Goal: Task Accomplishment & Management: Complete application form

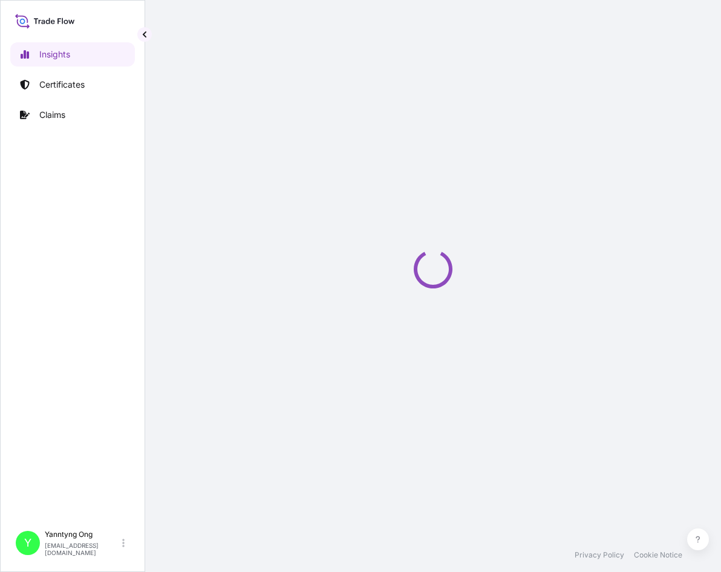
select select "2025"
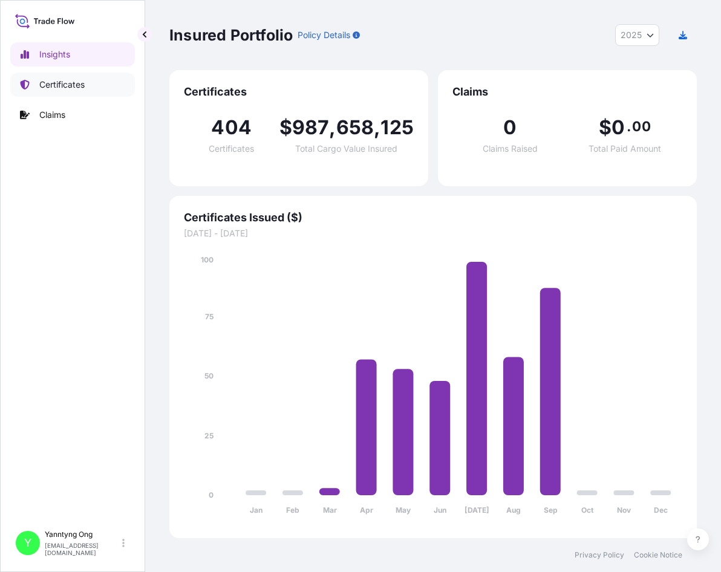
click at [50, 84] on p "Certificates" at bounding box center [61, 85] width 45 height 12
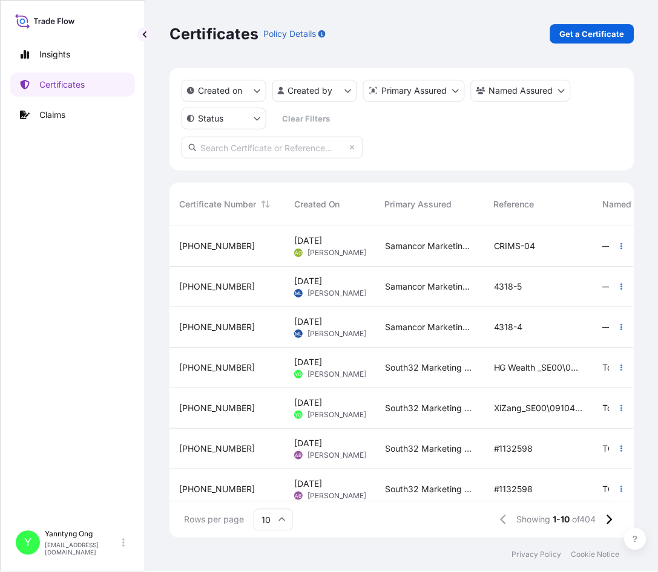
scroll to position [310, 455]
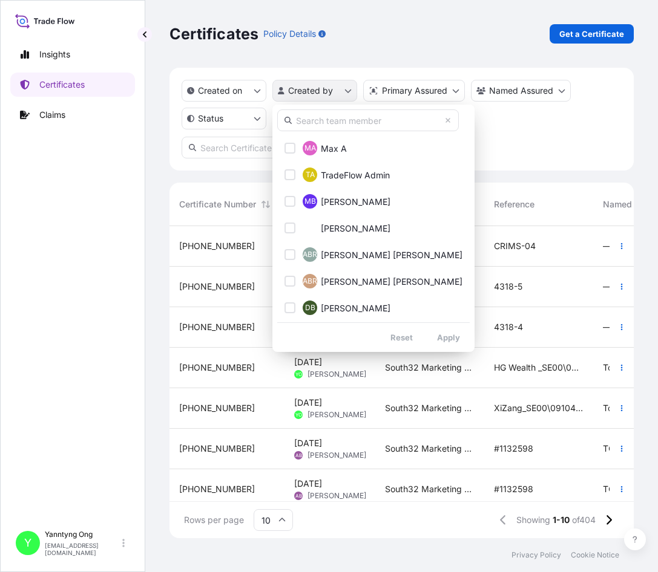
click at [312, 90] on html "Insights Certificates Claims Y Yanntyng Ong ongy2@south32.net Certificates Poli…" at bounding box center [329, 286] width 658 height 572
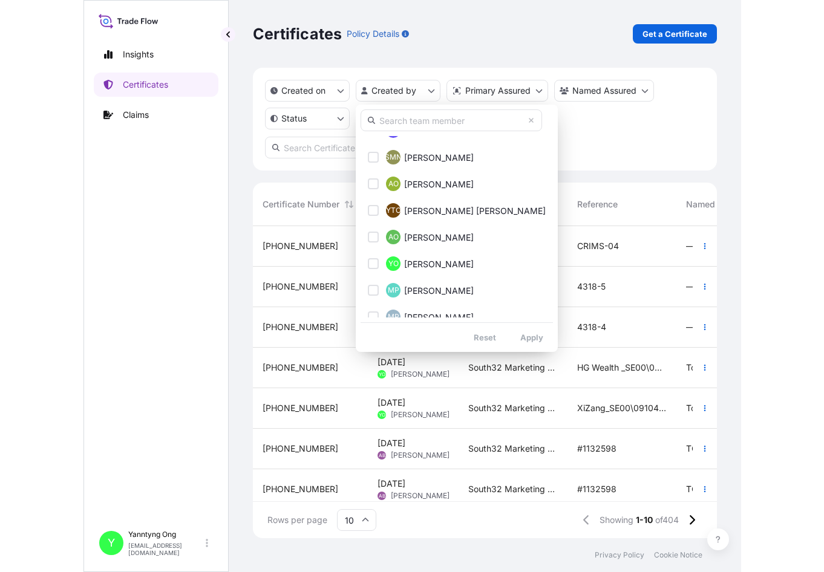
scroll to position [773, 0]
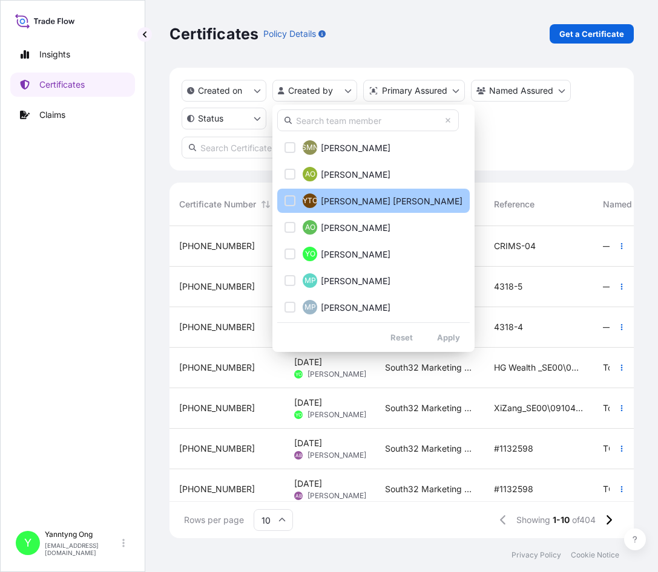
click at [353, 198] on span "Yann Tyng Ong" at bounding box center [392, 201] width 142 height 12
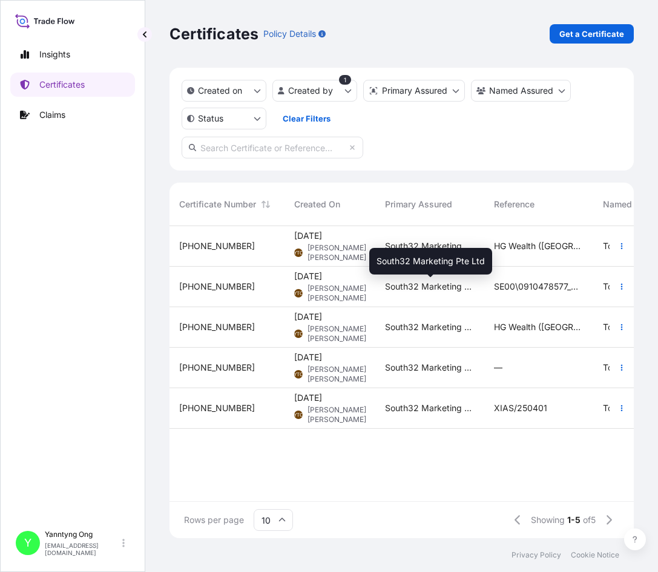
click at [403, 284] on span "South32 Marketing Pte Ltd" at bounding box center [430, 287] width 90 height 12
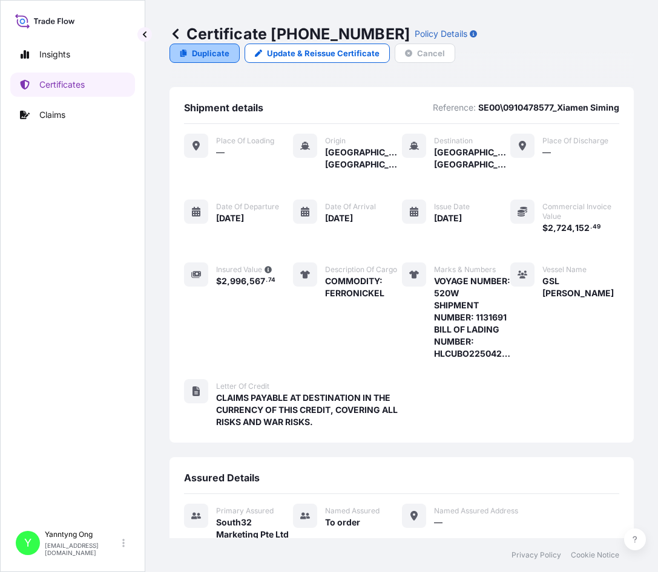
click at [190, 53] on link "Duplicate" at bounding box center [204, 53] width 70 height 19
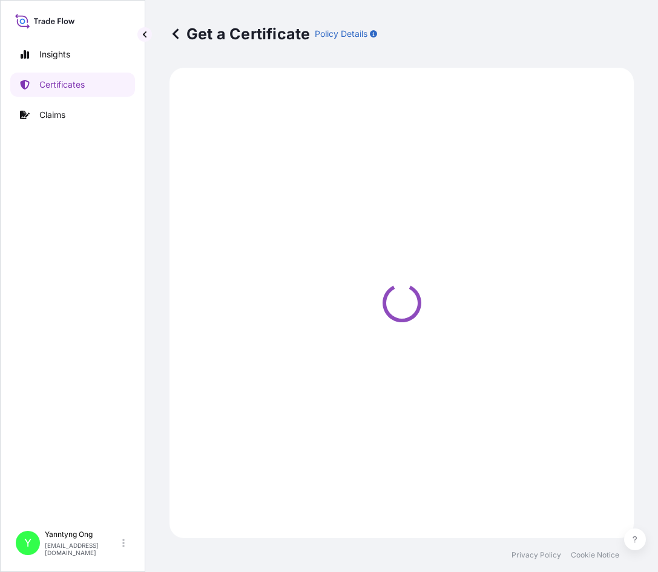
select select "Sea"
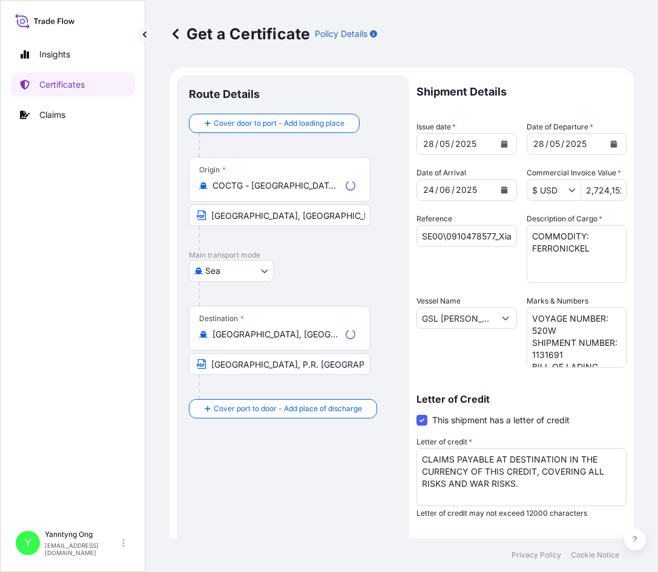
select select "31709"
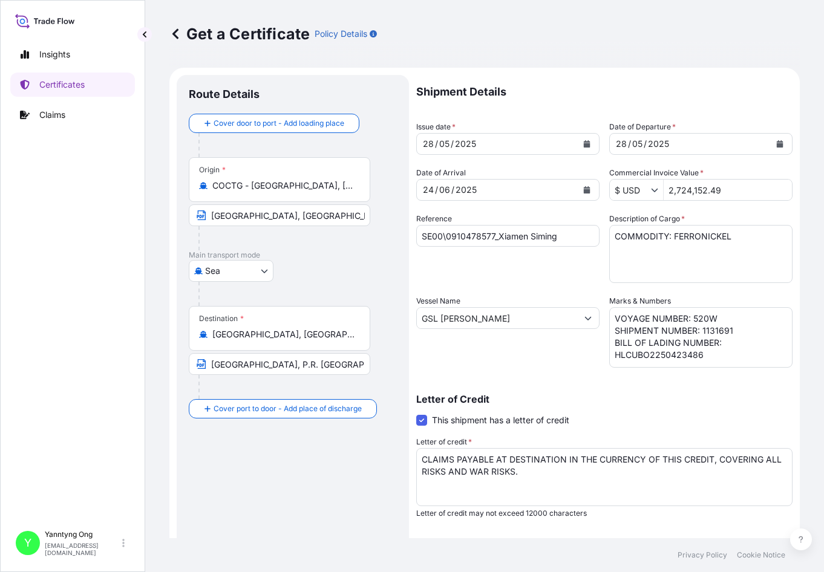
click at [421, 234] on input "SE00\0910478577_Xiamen Siming" at bounding box center [507, 236] width 183 height 22
drag, startPoint x: 500, startPoint y: 235, endPoint x: 611, endPoint y: 235, distance: 110.7
click at [611, 235] on div "Shipment Details Issue date * 28 / 05 / 2025 Date of Departure * 28 / 05 / 2025…" at bounding box center [604, 363] width 376 height 577
click at [422, 238] on input "SE00\0910478577_" at bounding box center [507, 236] width 183 height 22
paste input "Xiamen Siming"
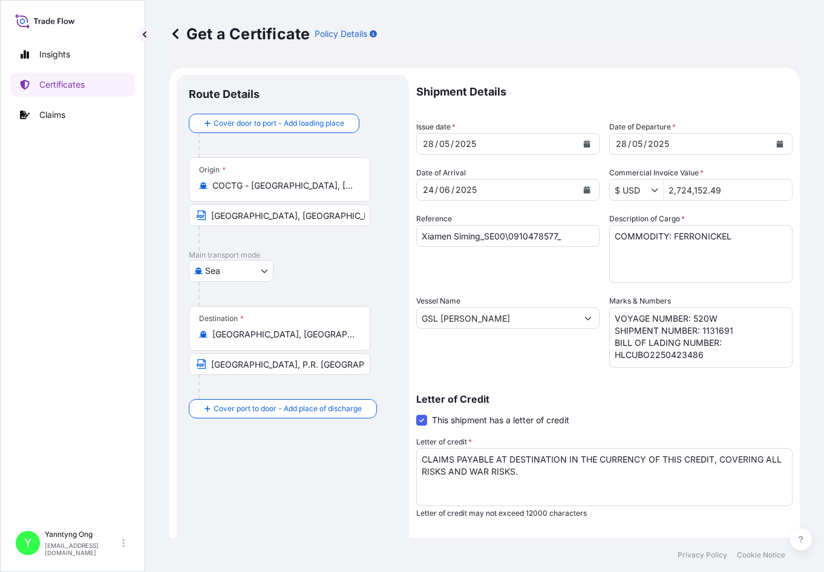
click at [441, 244] on input "Xiamen Siming_SE00\0910478577_" at bounding box center [507, 236] width 183 height 22
drag, startPoint x: 485, startPoint y: 235, endPoint x: 596, endPoint y: 230, distance: 110.8
click at [596, 230] on div "Shipment Details Issue date * 28 / 05 / 2025 Date of Departure * 28 / 05 / 2025…" at bounding box center [604, 363] width 376 height 577
paste input "80095"
type input "Xiamen Siming_SE00\0910480095"
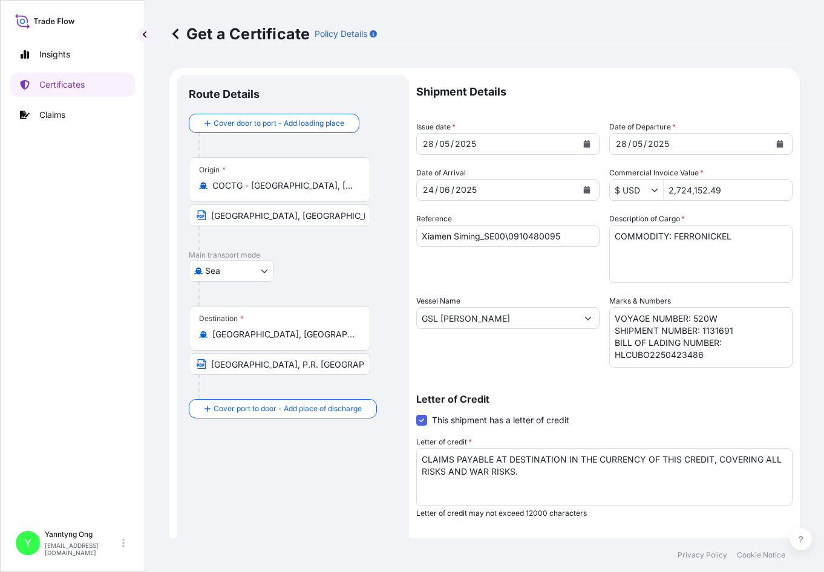
drag, startPoint x: 441, startPoint y: 281, endPoint x: 454, endPoint y: 281, distance: 13.3
click at [441, 281] on div "Reference Xiamen Siming_SE00\0910480095" at bounding box center [507, 248] width 183 height 70
click at [692, 319] on textarea "VOYAGE NUMBER: 520W SHIPMENT NUMBER: 1131691 BILL OF LADING NUMBER: HLCUBO22504…" at bounding box center [700, 337] width 183 height 61
type textarea "VOYAGE NUMBER: 538W SHIPMENT NUMBER: 1131691 BILL OF LADING NUMBER: HLCUBO22504…"
drag, startPoint x: 483, startPoint y: 270, endPoint x: 491, endPoint y: 278, distance: 11.1
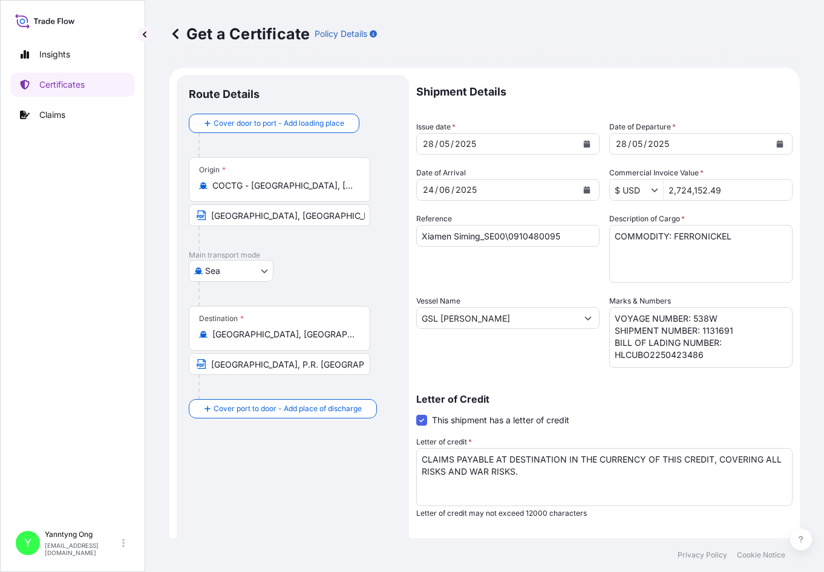
click at [483, 270] on div "Reference Xiamen Siming_SE00\0910480095" at bounding box center [507, 248] width 183 height 70
drag, startPoint x: 527, startPoint y: 325, endPoint x: 352, endPoint y: 291, distance: 178.1
click at [352, 291] on form "Route Details Cover door to port - Add loading place Place of loading Road / In…" at bounding box center [484, 380] width 631 height 625
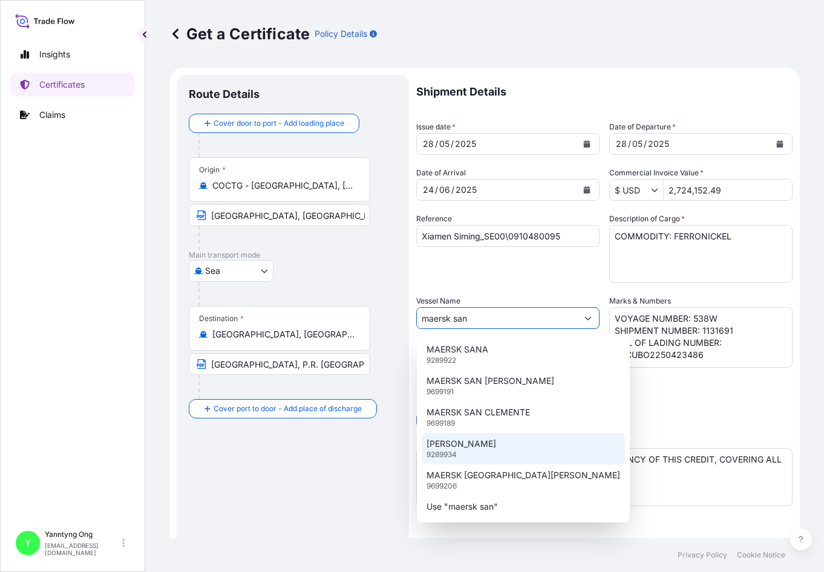
click at [498, 453] on div "MAERSK SANTANA 9289934" at bounding box center [523, 448] width 203 height 31
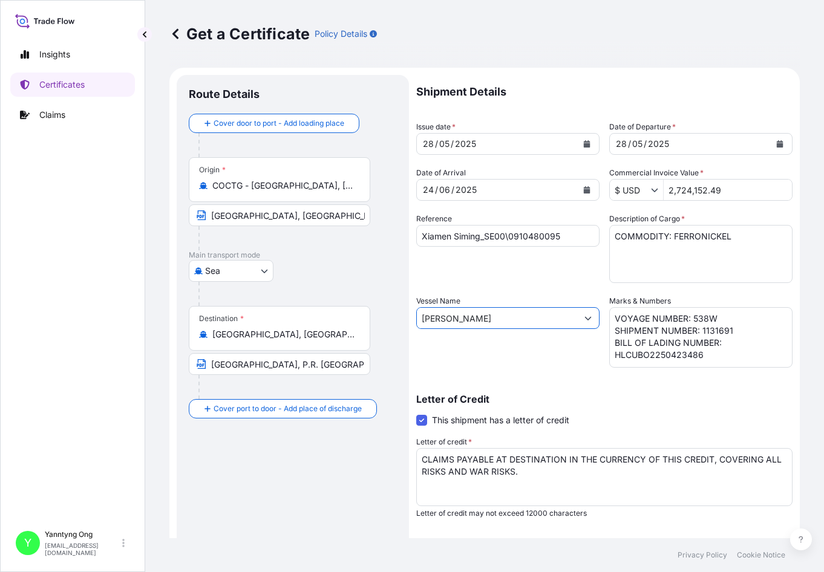
type input "MAERSK SANTANA"
drag, startPoint x: 725, startPoint y: 191, endPoint x: 614, endPoint y: 188, distance: 111.4
click at [614, 188] on div "$ USD 2,724,152.49" at bounding box center [700, 190] width 183 height 22
type input "2,519,752.41"
click at [488, 142] on div "28 / 05 / 2025" at bounding box center [497, 144] width 160 height 22
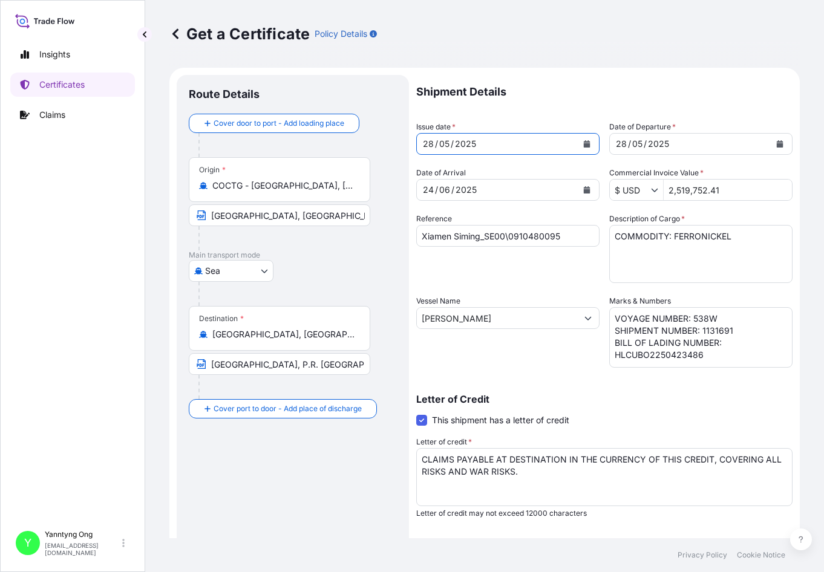
click at [582, 140] on button "Calendar" at bounding box center [586, 143] width 19 height 19
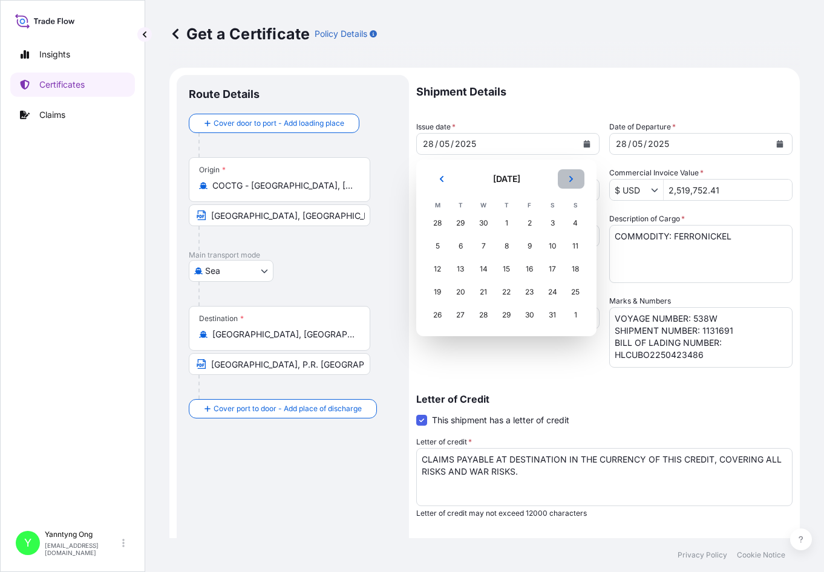
click at [569, 174] on button "Next" at bounding box center [571, 178] width 27 height 19
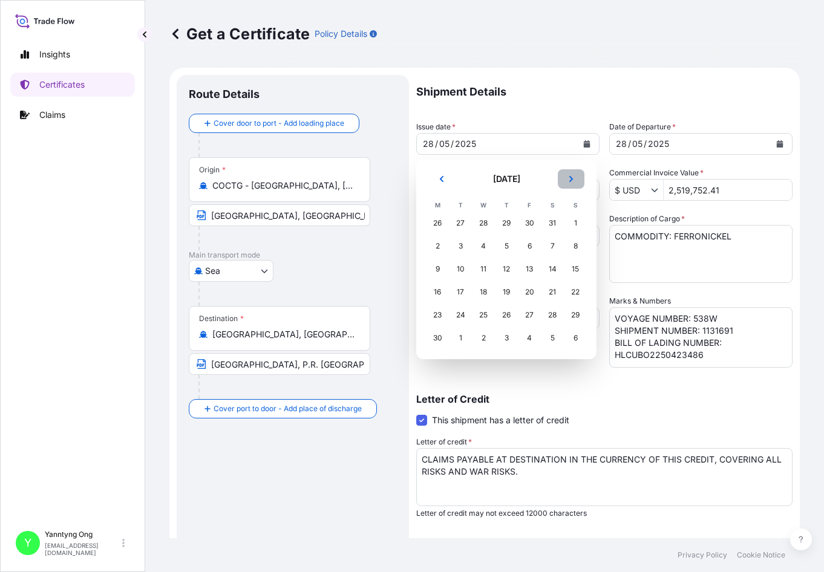
click at [569, 174] on button "Next" at bounding box center [571, 178] width 27 height 19
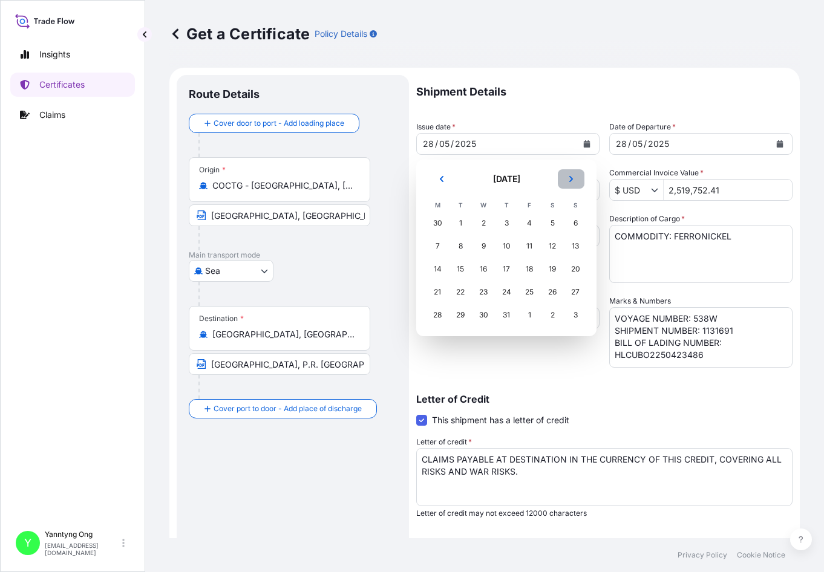
click at [569, 174] on button "Next" at bounding box center [571, 178] width 27 height 19
click at [457, 319] on div "30" at bounding box center [461, 315] width 22 height 22
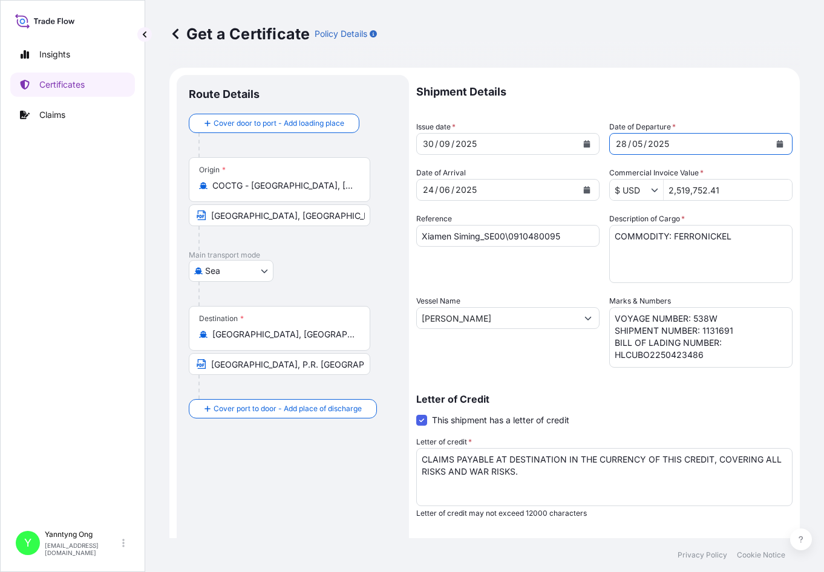
click at [721, 140] on button "Calendar" at bounding box center [779, 143] width 19 height 19
click at [580, 194] on button "Calendar" at bounding box center [586, 189] width 19 height 19
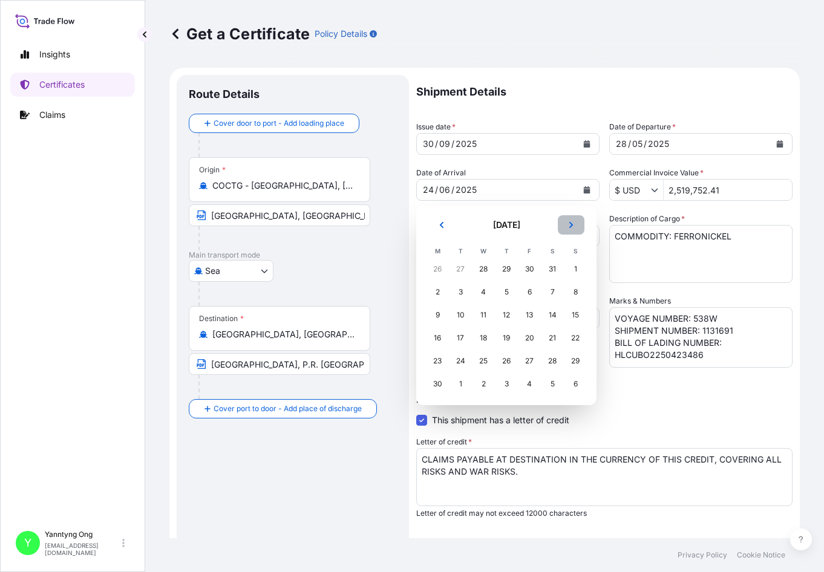
click at [570, 225] on icon "Next" at bounding box center [571, 224] width 7 height 7
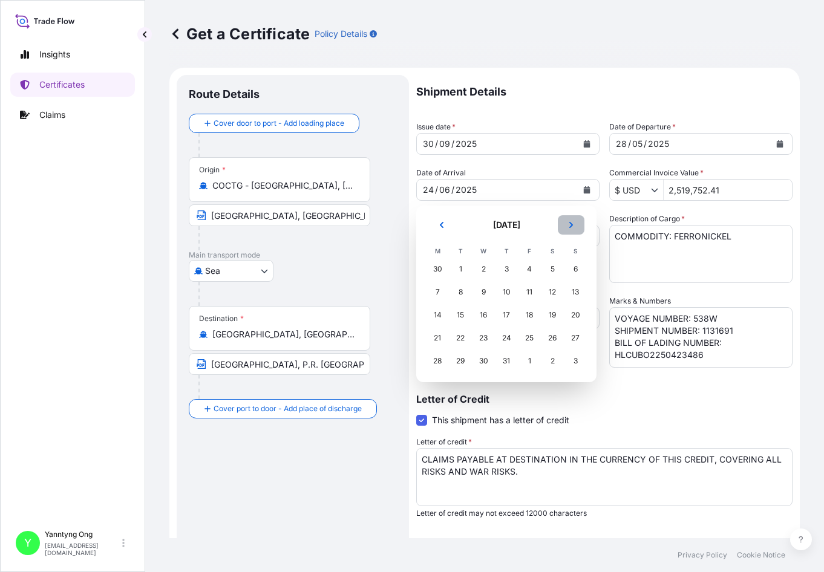
click at [570, 225] on icon "Next" at bounding box center [571, 224] width 7 height 7
click at [525, 313] on div "17" at bounding box center [530, 315] width 22 height 22
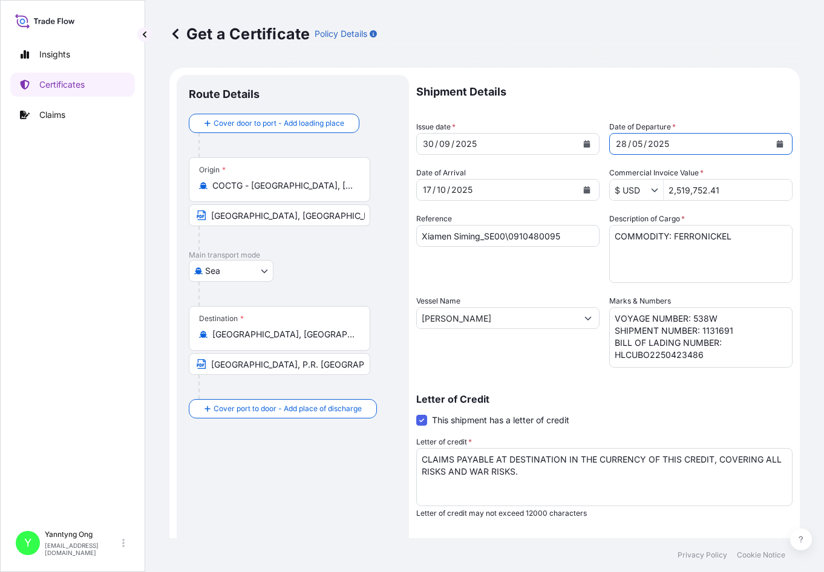
click at [721, 139] on button "Calendar" at bounding box center [779, 143] width 19 height 19
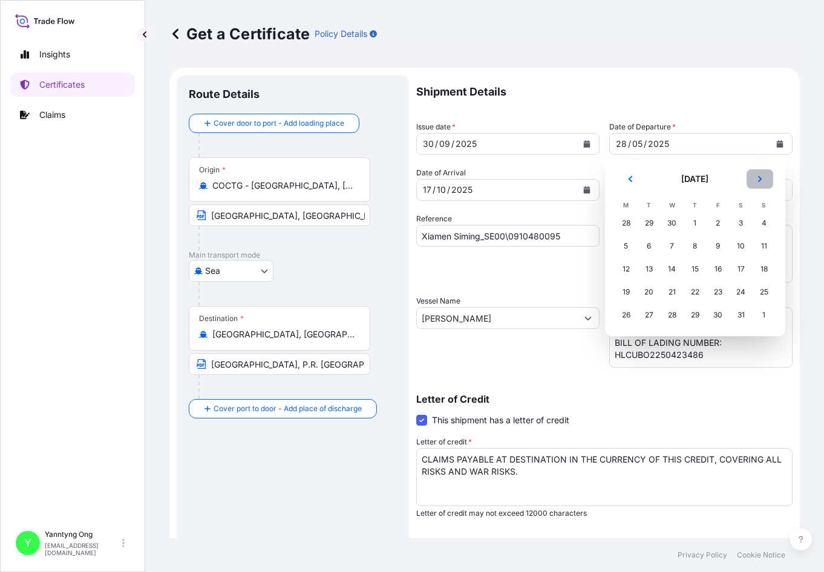
click at [721, 179] on icon "Next" at bounding box center [759, 178] width 7 height 7
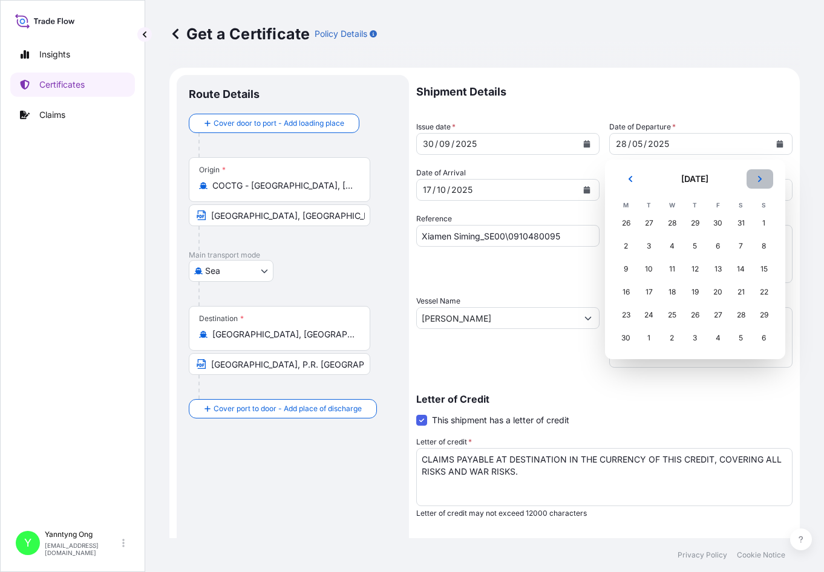
click at [721, 179] on icon "Next" at bounding box center [759, 178] width 7 height 7
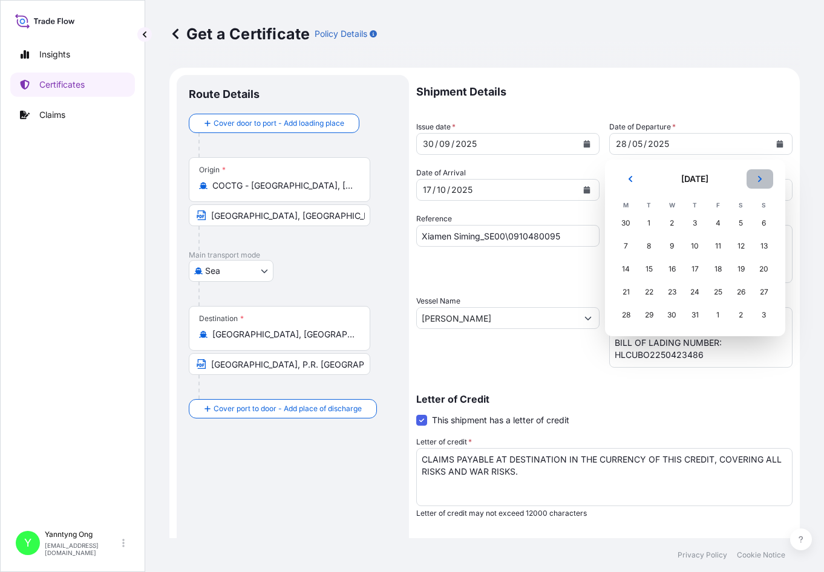
click at [721, 179] on icon "Next" at bounding box center [759, 178] width 7 height 7
click at [649, 316] on div "30" at bounding box center [649, 315] width 22 height 22
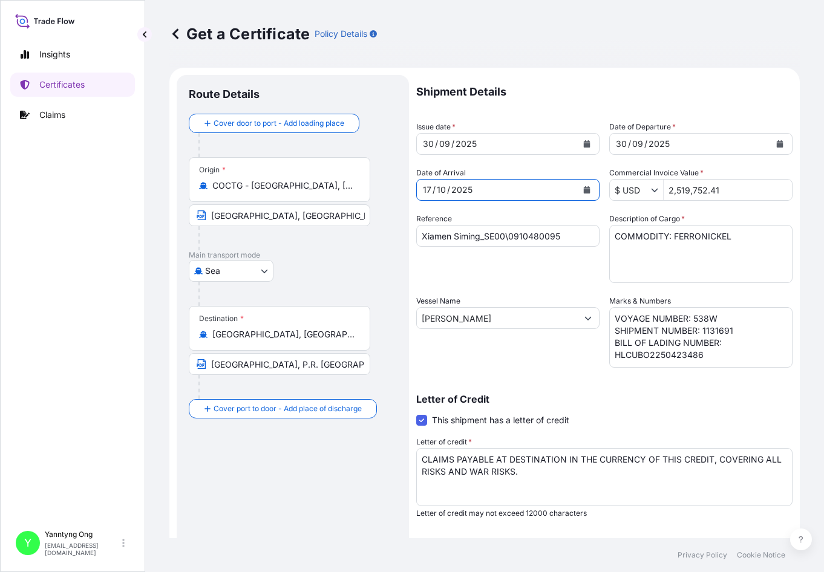
click at [583, 189] on icon "Calendar" at bounding box center [586, 189] width 7 height 7
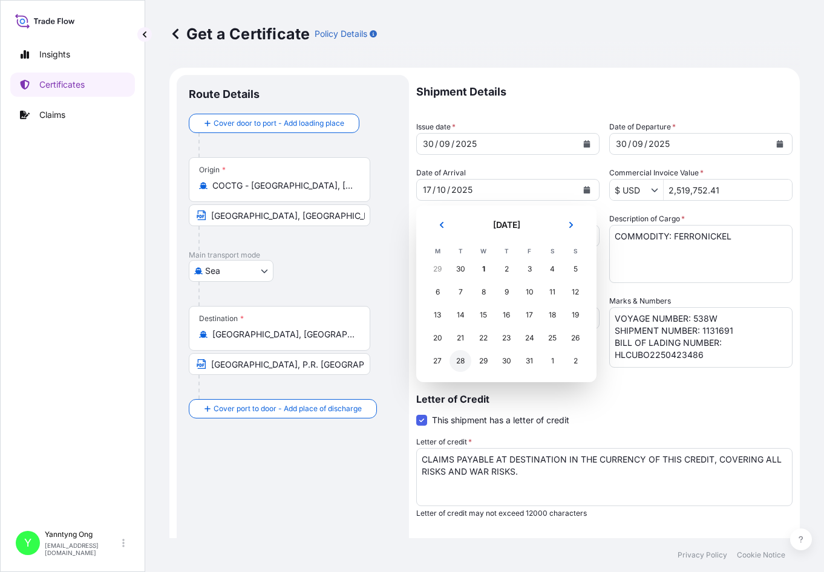
click at [460, 363] on div "28" at bounding box center [461, 361] width 22 height 22
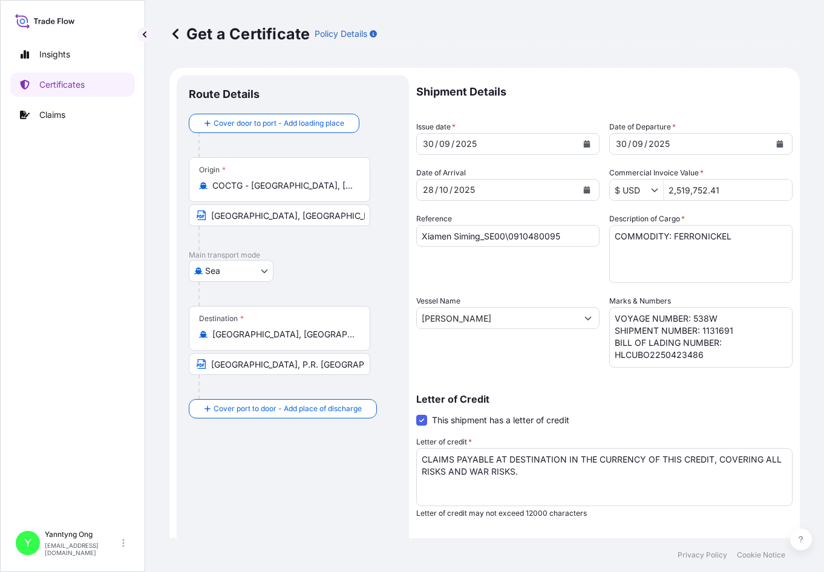
click at [471, 251] on div "Reference Xiamen Siming_SE00\0910480095" at bounding box center [507, 248] width 183 height 70
click at [497, 279] on div "Reference Xiamen Siming_SE00\0910480095" at bounding box center [507, 248] width 183 height 70
drag, startPoint x: 701, startPoint y: 355, endPoint x: 610, endPoint y: 359, distance: 91.5
click at [610, 359] on textarea "VOYAGE NUMBER: 520W SHIPMENT NUMBER: 1131691 BILL OF LADING NUMBER: HLCUBO22504…" at bounding box center [700, 337] width 183 height 61
paste textarea "258257807"
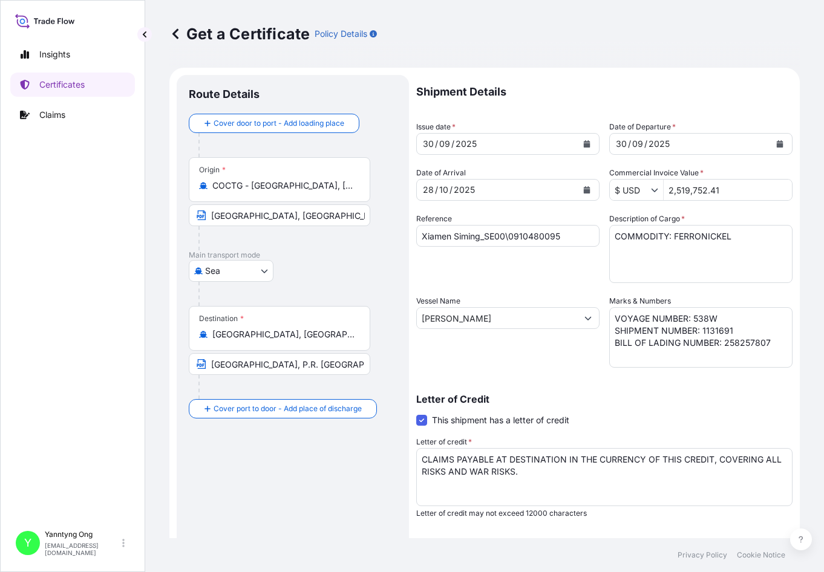
click at [470, 276] on div "Reference Xiamen Siming_SE00\0910480095" at bounding box center [507, 248] width 183 height 70
drag, startPoint x: 711, startPoint y: 332, endPoint x: 737, endPoint y: 332, distance: 26.0
click at [721, 332] on textarea "VOYAGE NUMBER: 520W SHIPMENT NUMBER: 1131691 BILL OF LADING NUMBER: HLCUBO22504…" at bounding box center [700, 337] width 183 height 61
type textarea "VOYAGE NUMBER: 538W SHIPMENT NUMBER: 1132789 BILL OF LADING NUMBER: 258257807"
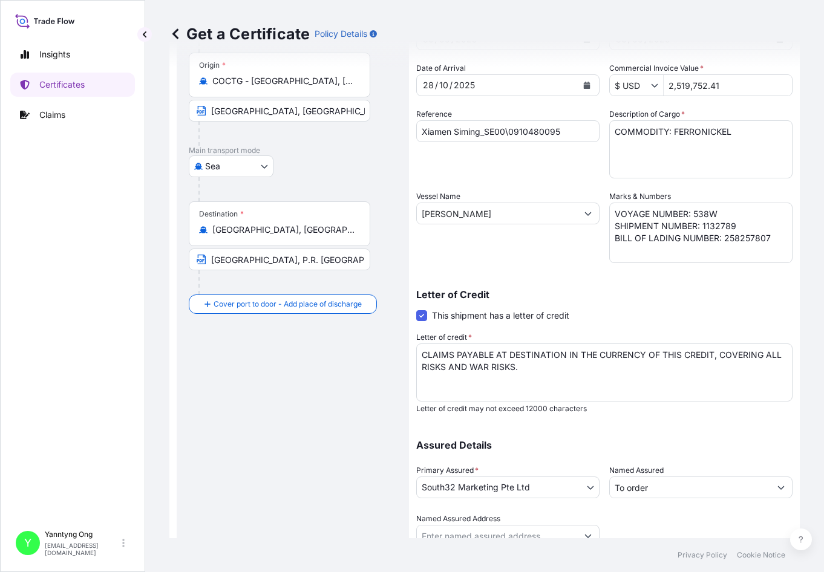
scroll to position [121, 0]
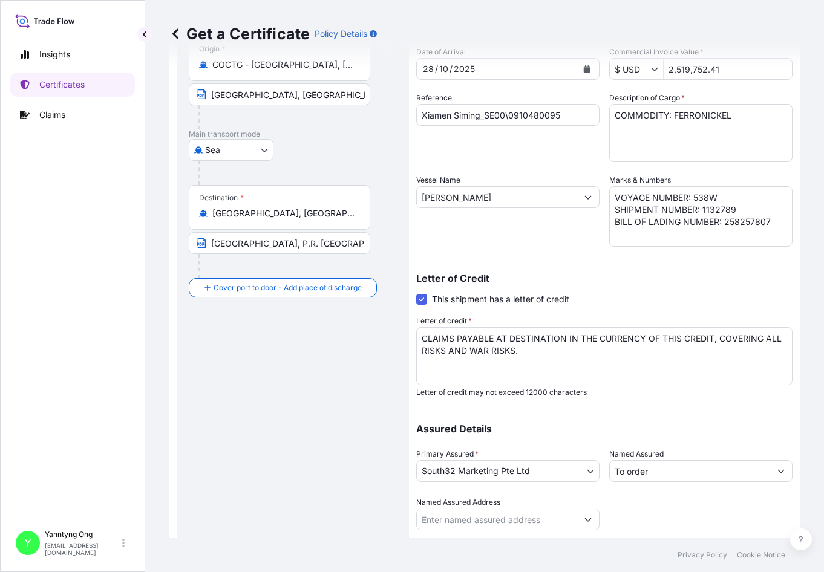
click at [470, 133] on div "Reference Xiamen Siming_SE00\0910480095" at bounding box center [507, 127] width 183 height 70
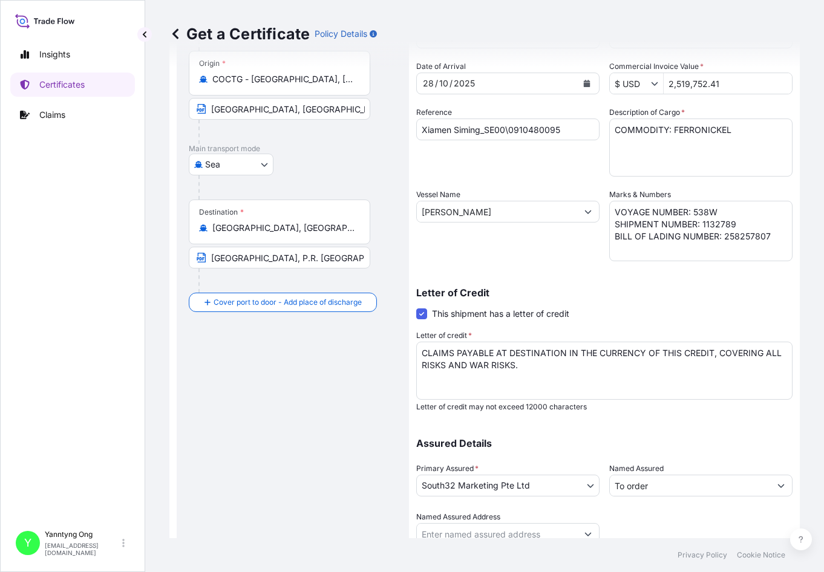
scroll to position [0, 0]
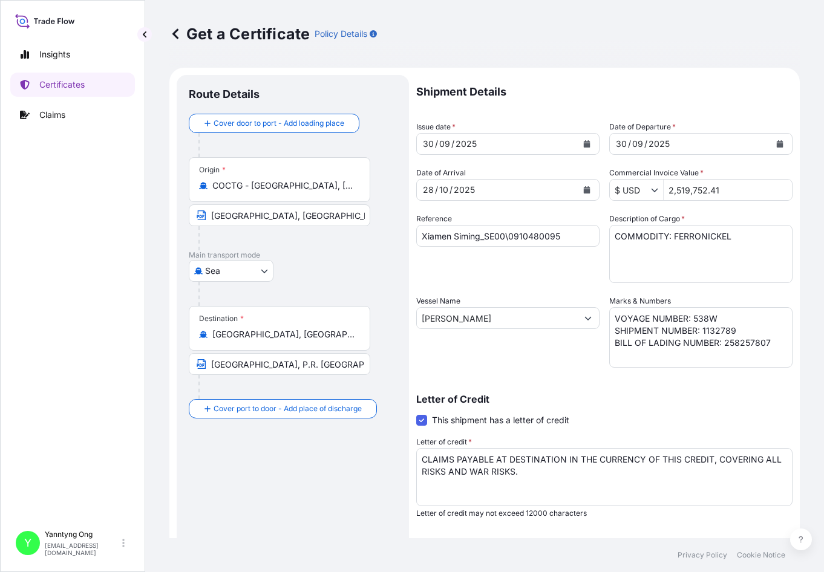
click at [490, 278] on div "Reference Xiamen Siming_SE00\0910480095" at bounding box center [507, 248] width 183 height 70
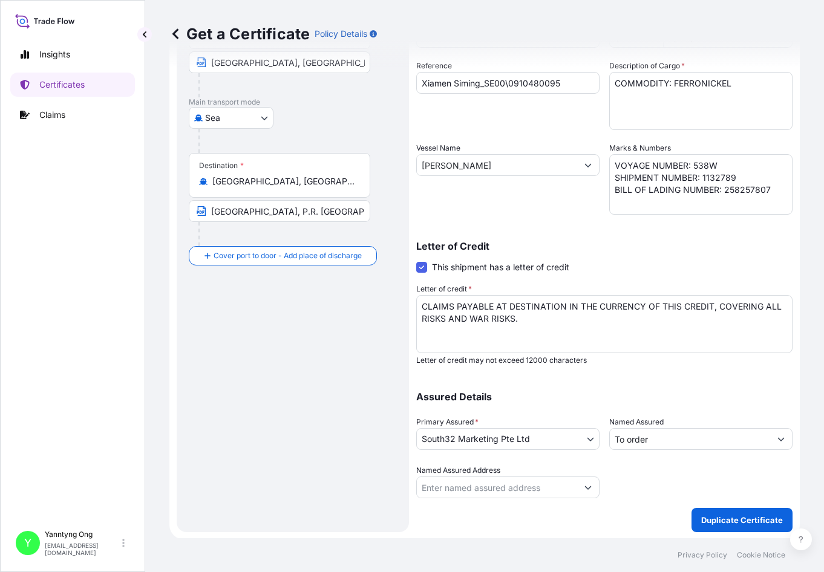
scroll to position [154, 0]
click at [721, 522] on p "Duplicate Certificate" at bounding box center [742, 519] width 82 height 12
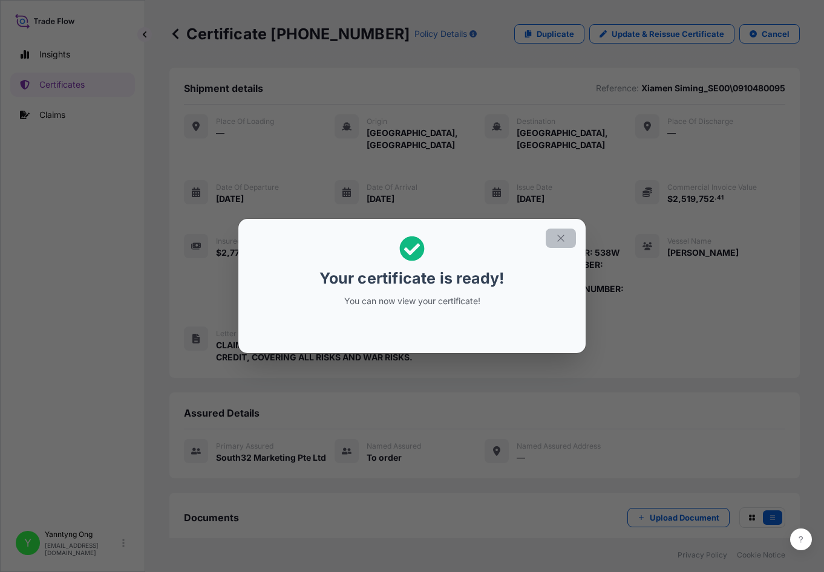
click at [560, 238] on icon "button" at bounding box center [560, 238] width 11 height 11
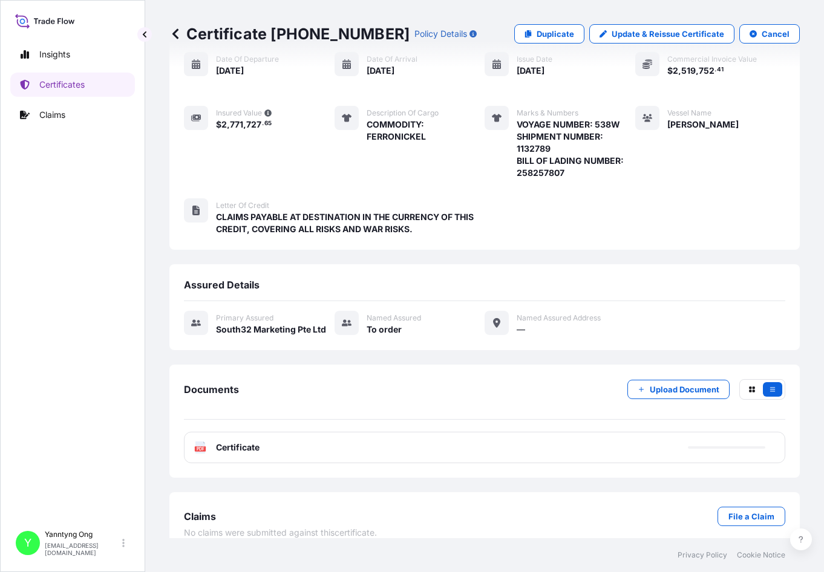
scroll to position [131, 0]
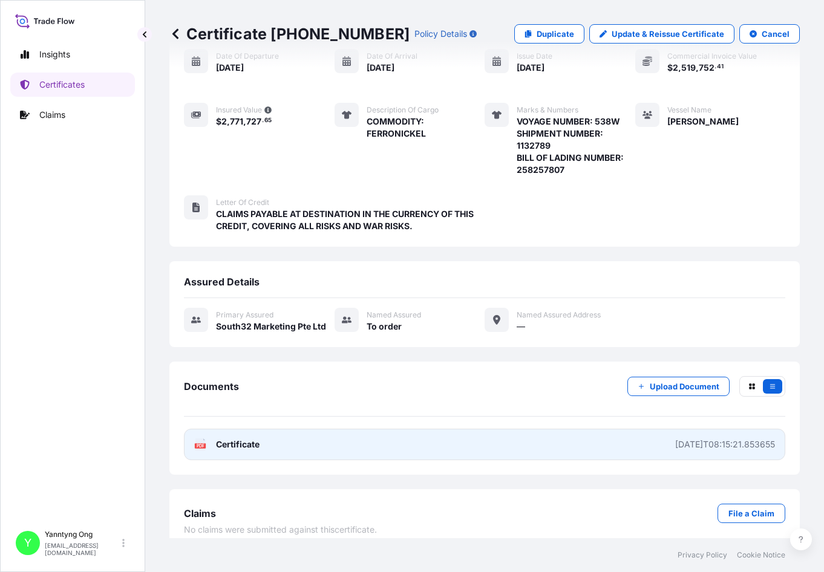
click at [217, 439] on span "Certificate" at bounding box center [238, 445] width 44 height 12
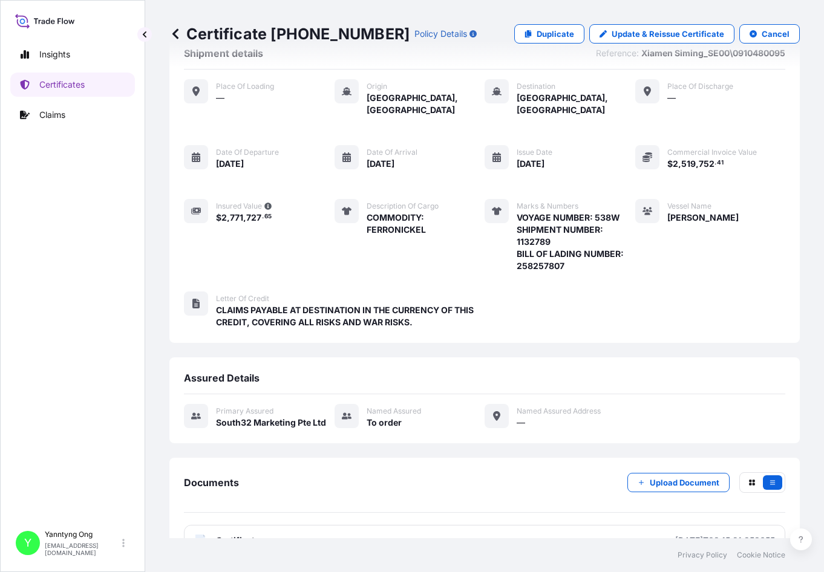
scroll to position [0, 0]
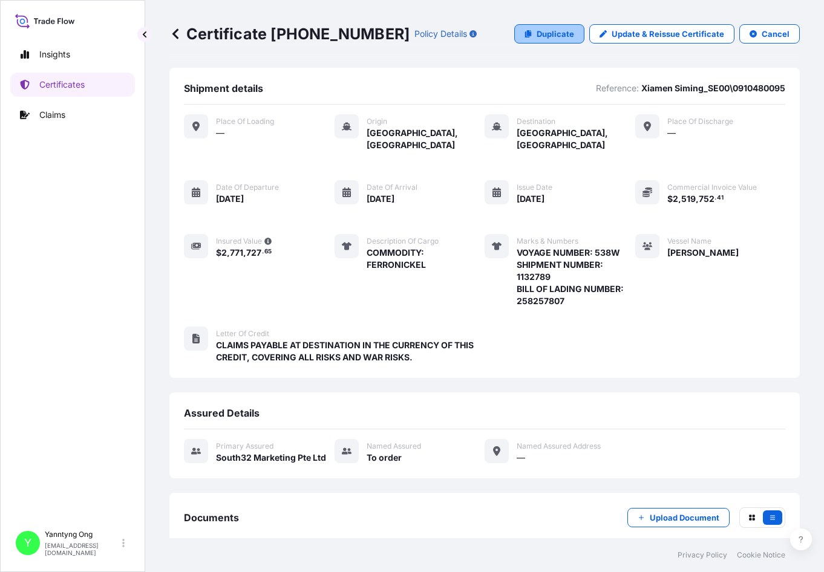
click at [551, 34] on p "Duplicate" at bounding box center [556, 34] width 38 height 12
select select "Sea"
select select "31709"
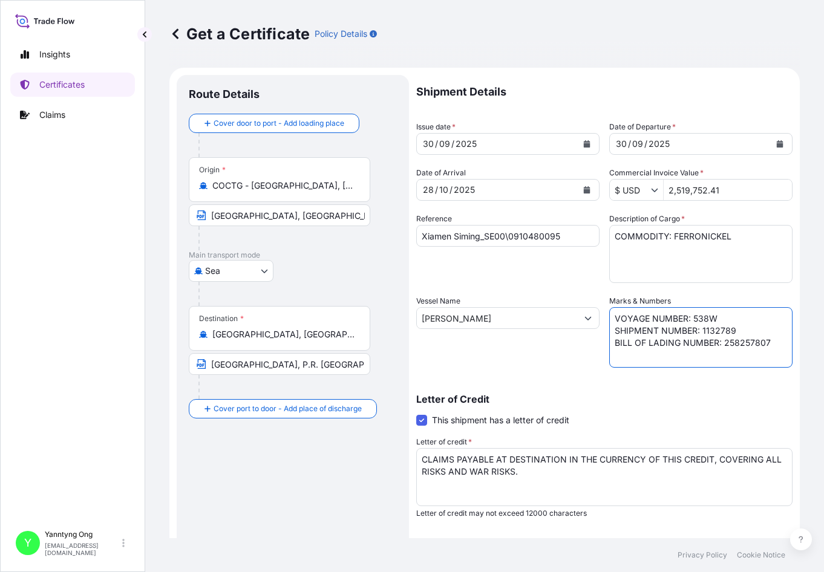
drag, startPoint x: 721, startPoint y: 345, endPoint x: 770, endPoint y: 350, distance: 49.3
click at [721, 350] on textarea "VOYAGE NUMBER: 538W SHIPMENT NUMBER: 1132789 BILL OF LADING NUMBER: 258257807" at bounding box center [700, 337] width 183 height 61
paste textarea "HLCUBO2250817344"
drag, startPoint x: 721, startPoint y: 329, endPoint x: 747, endPoint y: 329, distance: 26.0
click at [721, 329] on textarea "VOYAGE NUMBER: 538W SHIPMENT NUMBER: 1132789 BILL OF LADING NUMBER: 258257807" at bounding box center [700, 337] width 183 height 61
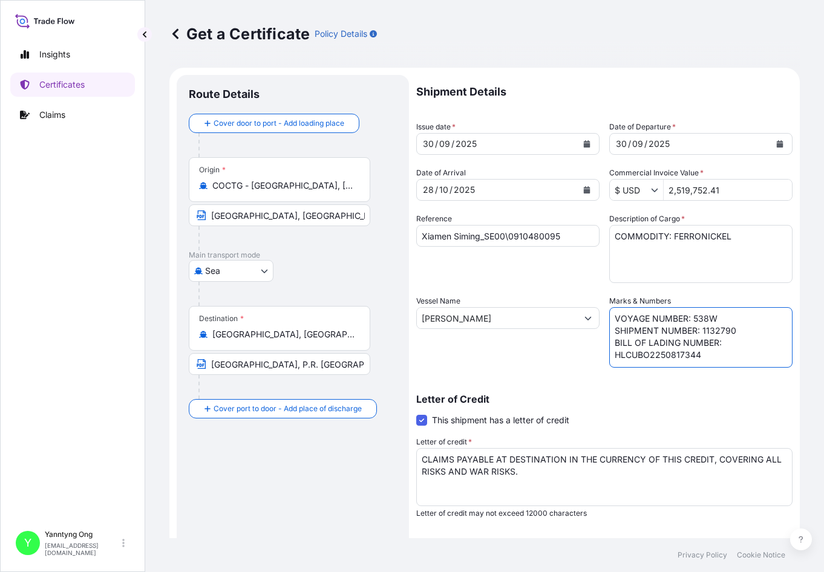
type textarea "VOYAGE NUMBER: 538W SHIPMENT NUMBER: 1132790 BILL OF LADING NUMBER: HLCUBO22508…"
click at [436, 264] on div "Reference Xiamen Siming_SE00\0910480095" at bounding box center [507, 248] width 183 height 70
click at [562, 237] on input "Xiamen Siming_SE00\0910480095" at bounding box center [507, 236] width 183 height 22
type input "Xiamen Siming_SE00\0910480096"
drag, startPoint x: 672, startPoint y: 194, endPoint x: 775, endPoint y: 193, distance: 103.5
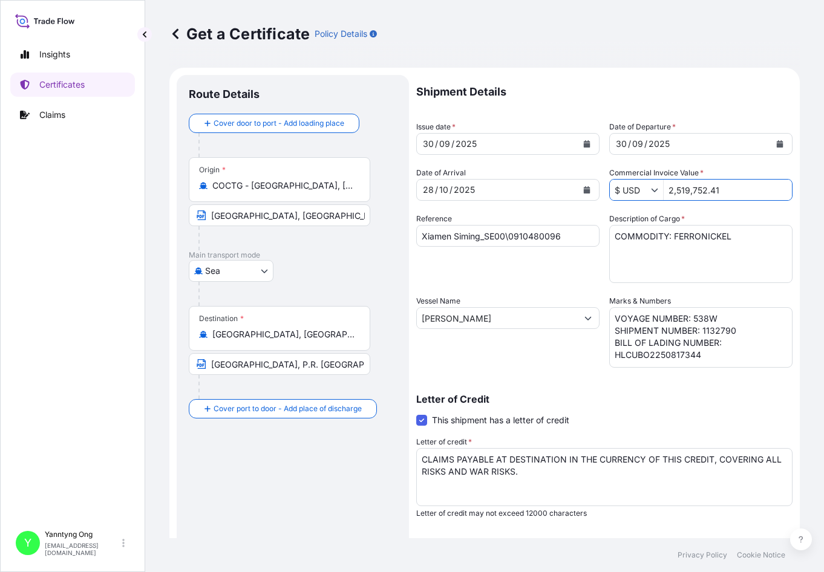
click at [721, 193] on input "2,519,752.41" at bounding box center [728, 190] width 128 height 22
click at [673, 192] on input "2,438924.38" at bounding box center [728, 190] width 128 height 22
click at [721, 191] on input "2438924.38" at bounding box center [728, 190] width 128 height 22
type input "2,438,924.38"
click at [585, 188] on icon "Calendar" at bounding box center [587, 189] width 7 height 7
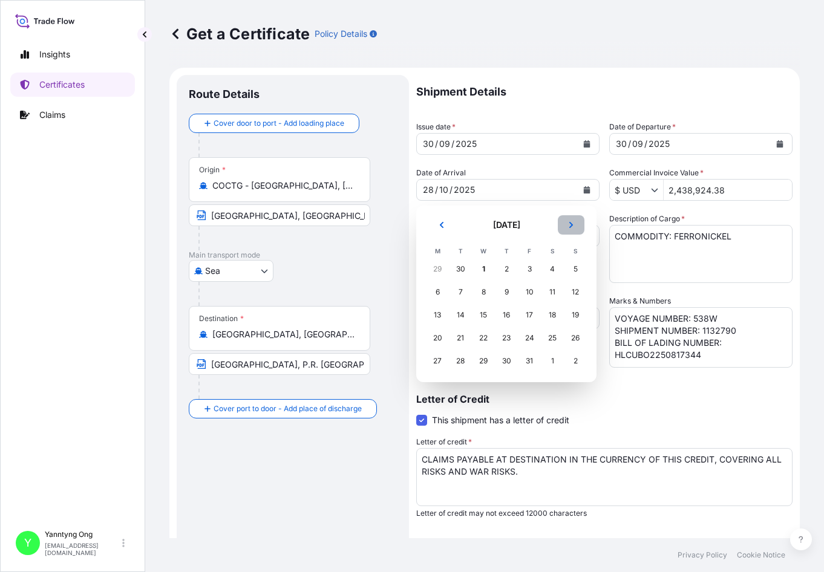
click at [569, 221] on button "Next" at bounding box center [571, 224] width 27 height 19
click at [548, 293] on div "8" at bounding box center [553, 292] width 22 height 22
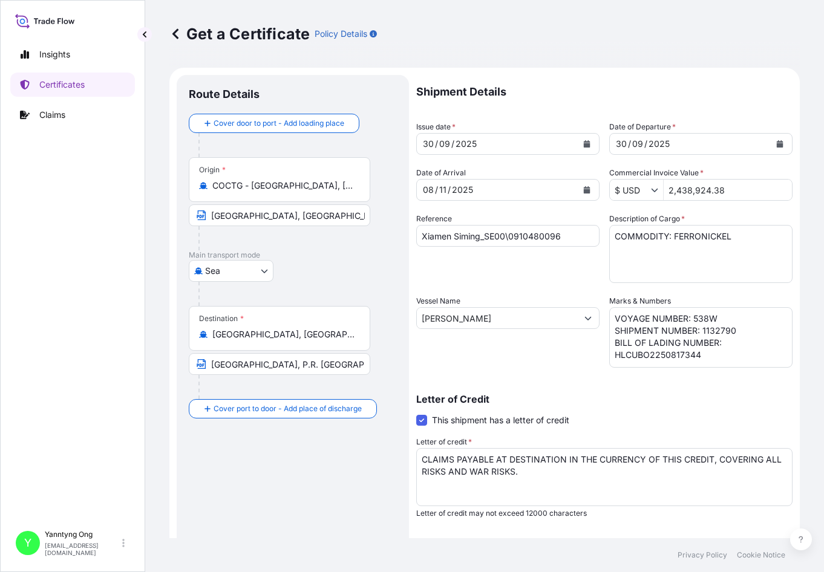
click at [493, 271] on div "Reference Xiamen Siming_SE00\0910480096" at bounding box center [507, 248] width 183 height 70
click at [494, 273] on div "Reference Xiamen Siming_SE00\0910480096" at bounding box center [507, 248] width 183 height 70
drag, startPoint x: 514, startPoint y: 321, endPoint x: 326, endPoint y: 324, distance: 188.8
click at [326, 324] on form "Route Details Cover door to port - Add loading place Place of loading Road / In…" at bounding box center [484, 380] width 631 height 625
click at [465, 315] on input "seaspan" at bounding box center [497, 318] width 160 height 22
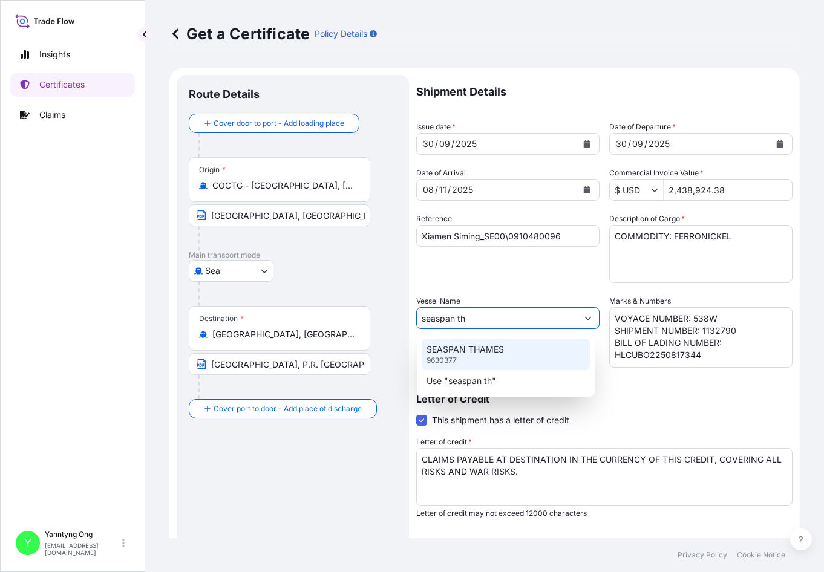
click at [468, 350] on p "SEASPAN THAMES" at bounding box center [465, 350] width 77 height 12
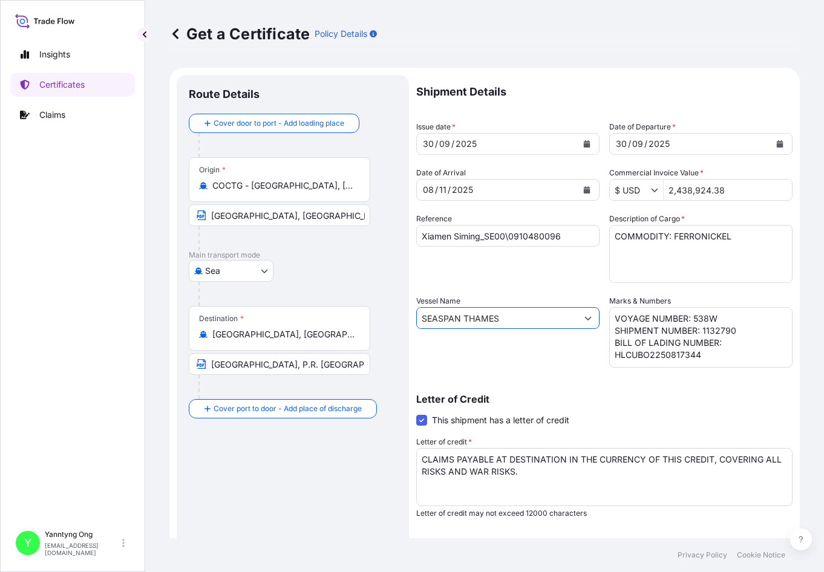
type input "SEASPAN THAMES"
click at [466, 267] on div "Reference Xiamen Siming_SE00\0910480096" at bounding box center [507, 248] width 183 height 70
click at [700, 316] on textarea "VOYAGE NUMBER: 538W SHIPMENT NUMBER: 1132789 BILL OF LADING NUMBER: 258257807" at bounding box center [700, 337] width 183 height 61
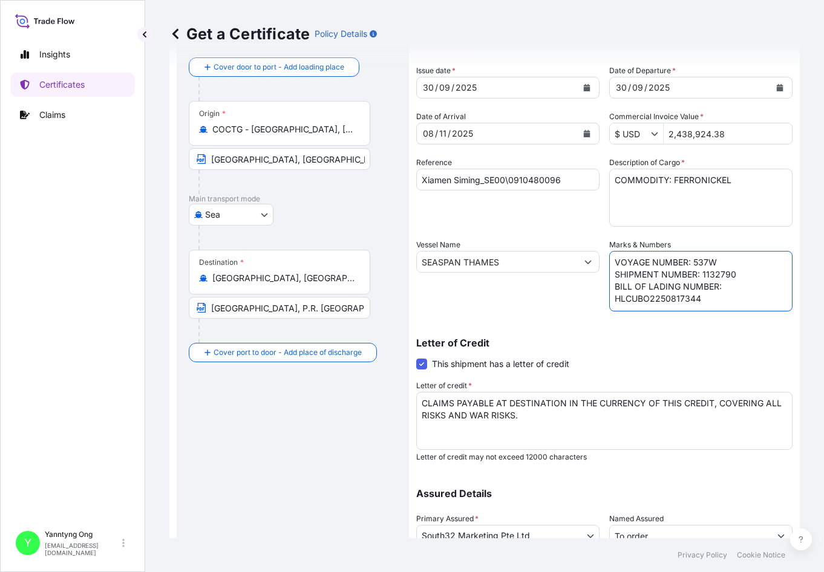
scroll to position [154, 0]
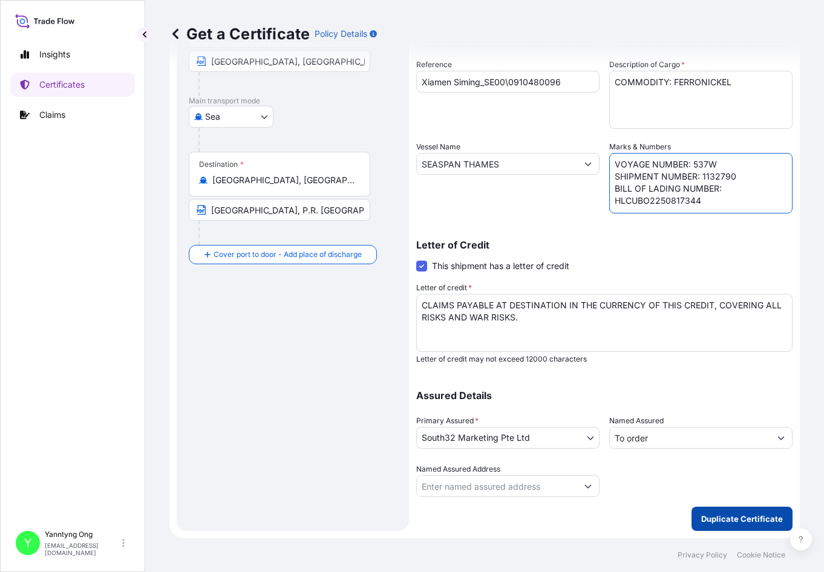
type textarea "VOYAGE NUMBER: 537W SHIPMENT NUMBER: 1132790 BILL OF LADING NUMBER: HLCUBO22508…"
click at [721, 513] on button "Duplicate Certificate" at bounding box center [742, 519] width 101 height 24
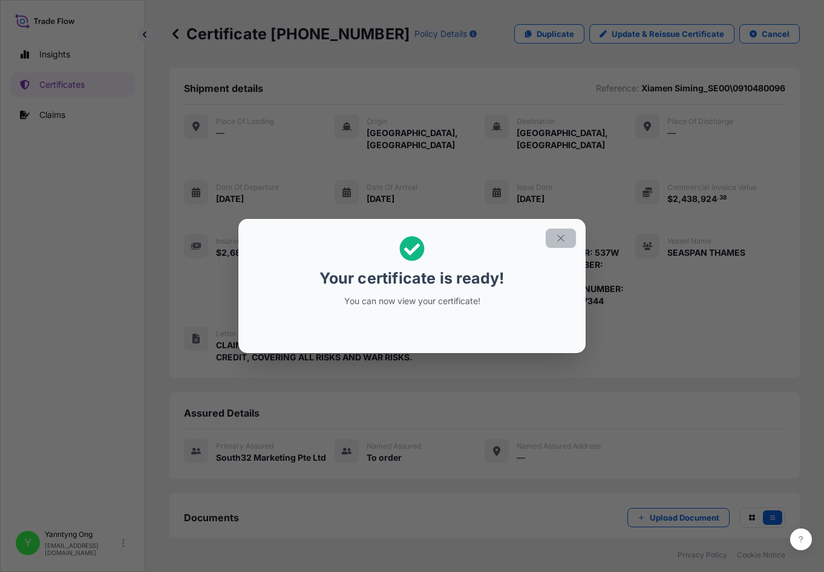
click at [560, 239] on icon "button" at bounding box center [560, 238] width 11 height 11
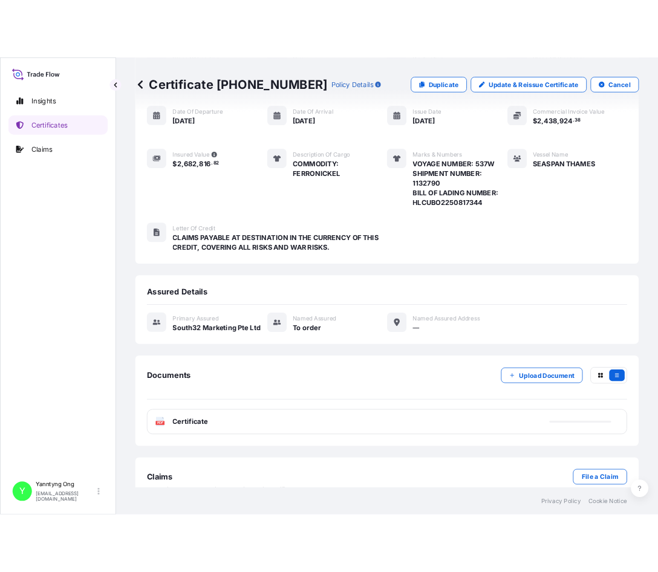
scroll to position [131, 0]
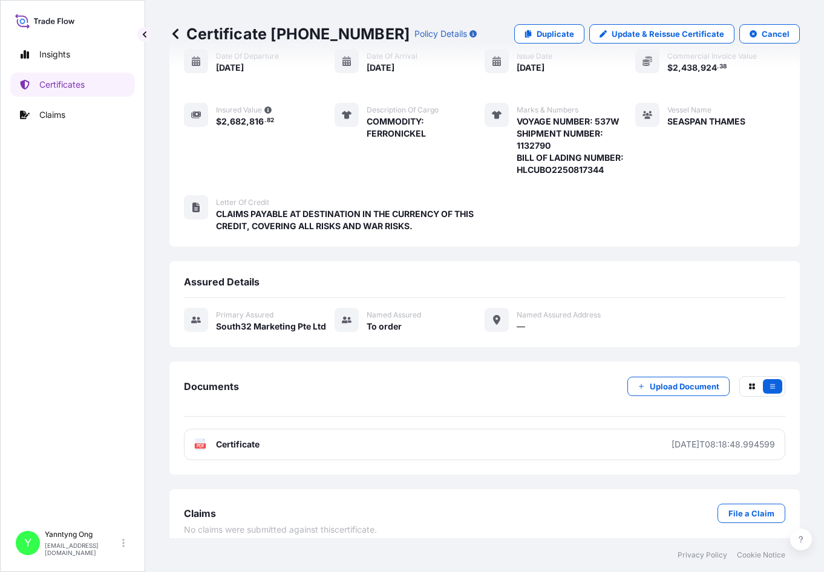
click at [411, 388] on div "Documents Upload Document" at bounding box center [484, 396] width 601 height 41
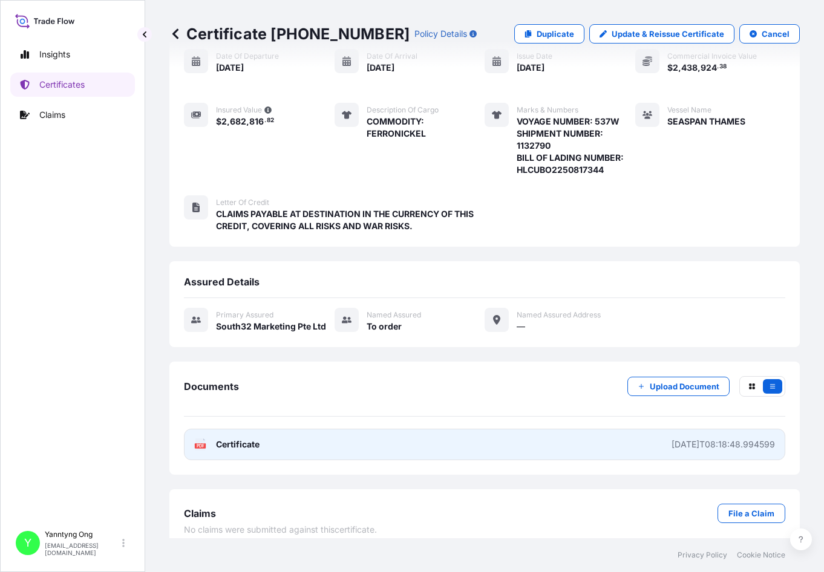
click at [241, 439] on span "Certificate" at bounding box center [238, 445] width 44 height 12
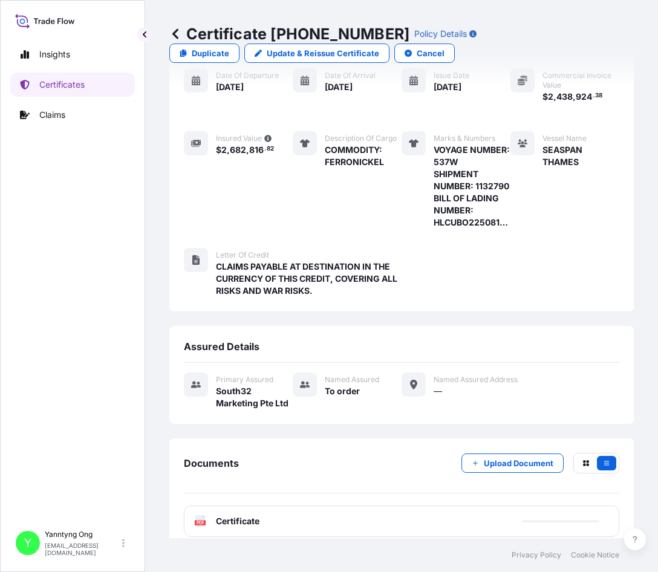
scroll to position [151, 0]
